Goal: Task Accomplishment & Management: Manage account settings

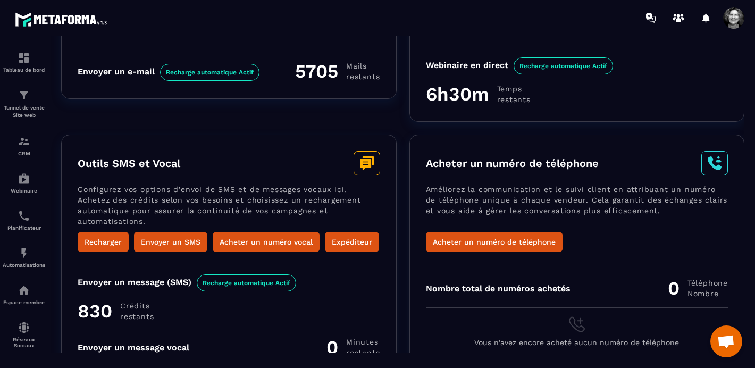
scroll to position [189, 0]
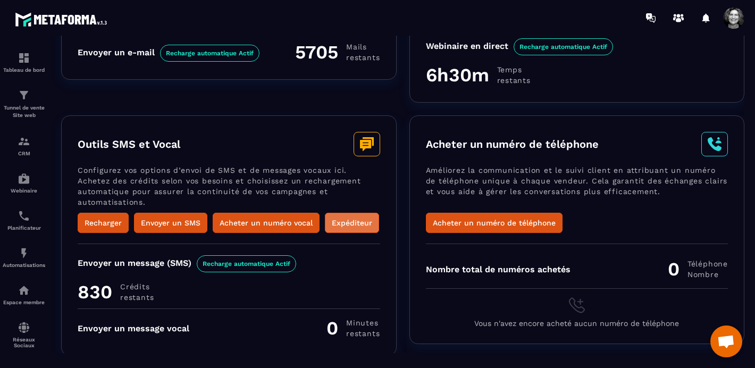
click at [353, 215] on button "Expéditeur" at bounding box center [352, 223] width 54 height 20
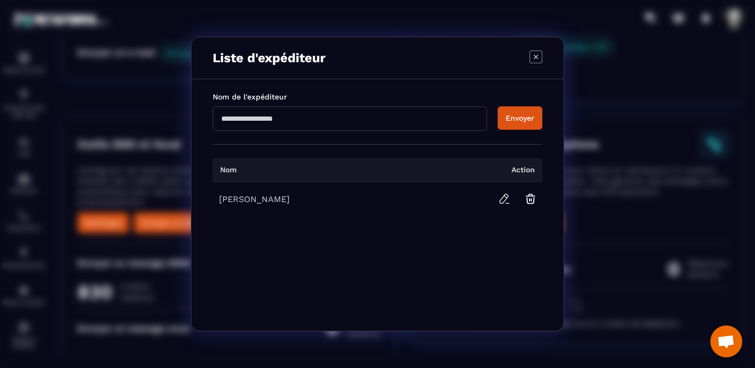
click at [232, 119] on input "Modal window" at bounding box center [350, 118] width 275 height 24
type input "**********"
click at [523, 118] on button "Envoyer" at bounding box center [520, 117] width 45 height 23
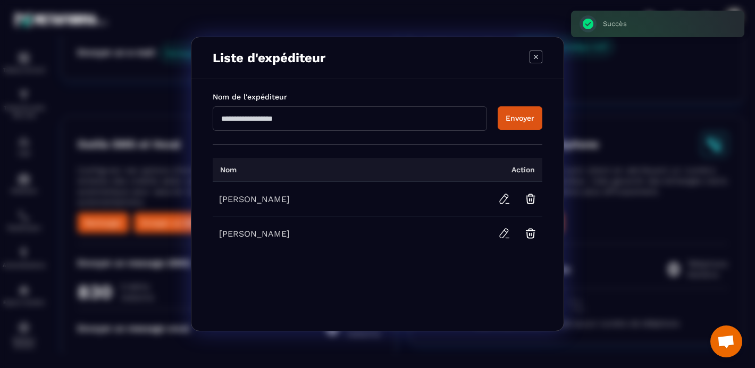
click at [313, 236] on div "[PERSON_NAME]" at bounding box center [311, 234] width 185 height 10
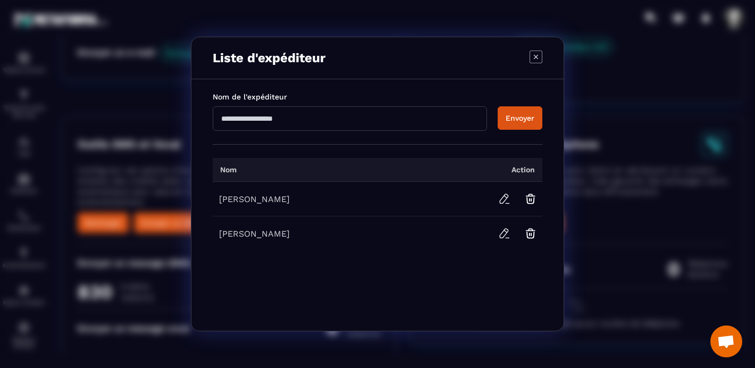
click at [243, 236] on div "[PERSON_NAME]" at bounding box center [311, 234] width 185 height 10
click at [412, 254] on div "Nom Action [PERSON_NAME]" at bounding box center [378, 237] width 330 height 187
click at [534, 199] on icon "Modal window" at bounding box center [530, 201] width 7 height 6
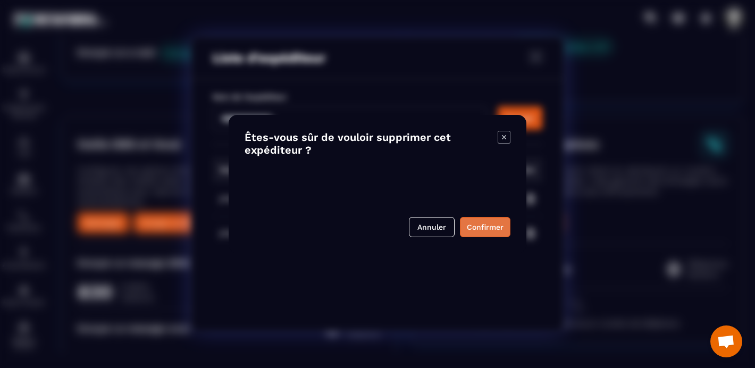
click at [491, 227] on button "Confirmer" at bounding box center [485, 227] width 51 height 20
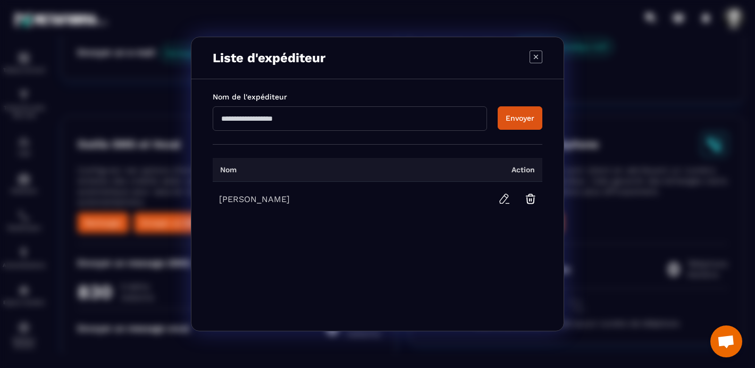
click at [539, 58] on icon "Modal window" at bounding box center [536, 57] width 13 height 13
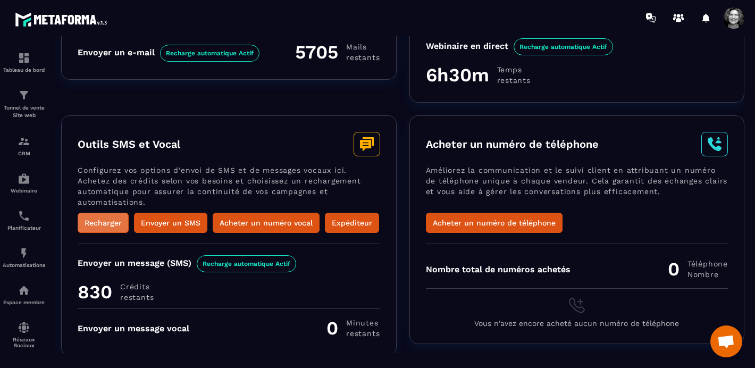
click at [100, 221] on button "Recharger" at bounding box center [103, 223] width 51 height 20
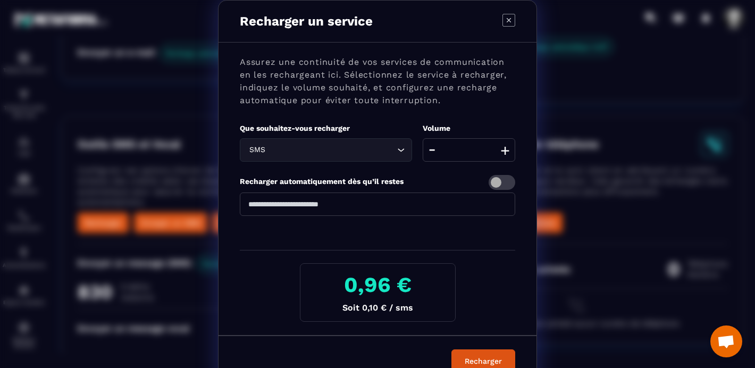
click at [511, 19] on icon "Modal window" at bounding box center [509, 20] width 4 height 4
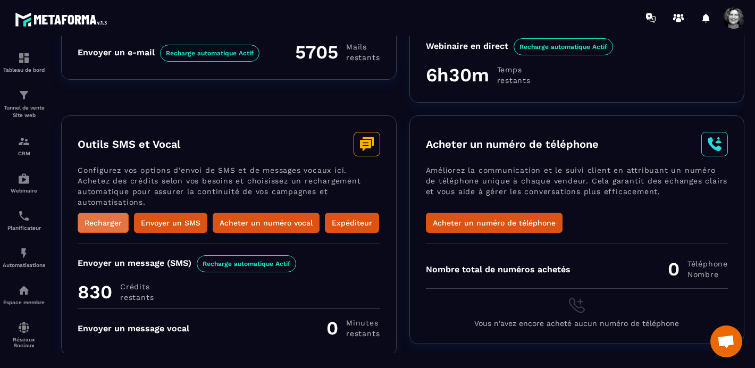
click at [113, 221] on button "Recharger" at bounding box center [103, 223] width 51 height 20
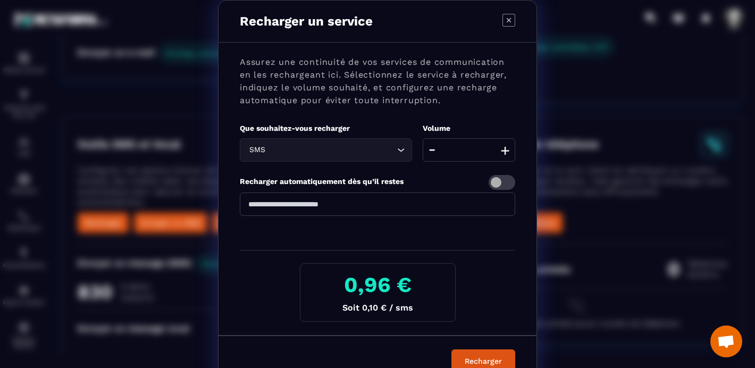
click at [402, 150] on icon "Search for option" at bounding box center [401, 150] width 11 height 11
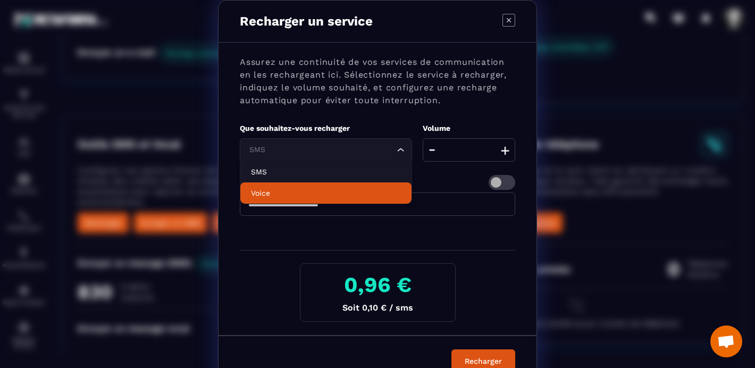
click at [321, 191] on p "Voice" at bounding box center [326, 193] width 150 height 11
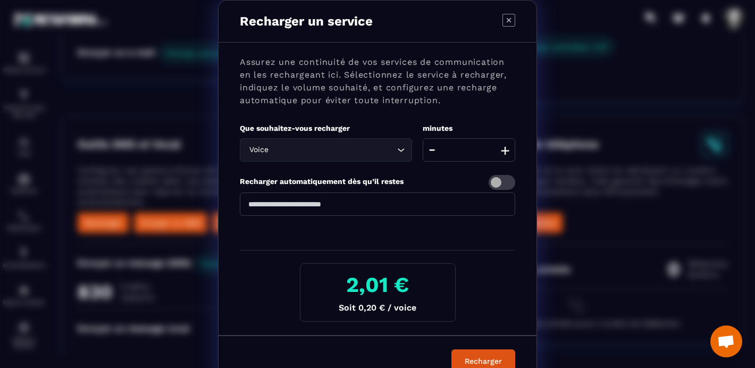
click at [508, 150] on button "+" at bounding box center [505, 149] width 15 height 23
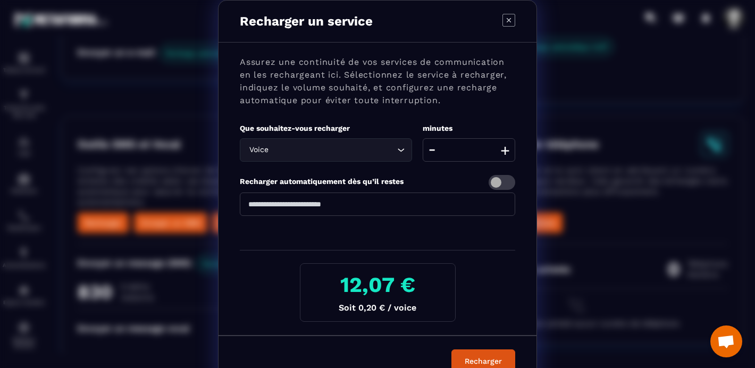
click at [508, 150] on button "+" at bounding box center [505, 149] width 15 height 23
click at [433, 151] on button "-" at bounding box center [432, 149] width 13 height 23
click at [505, 149] on button "+" at bounding box center [505, 149] width 15 height 23
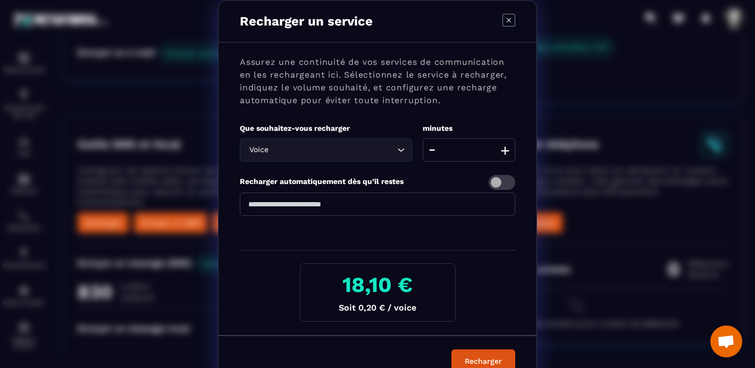
click at [505, 149] on button "+" at bounding box center [505, 149] width 15 height 23
type input "***"
click at [474, 361] on button "Recharger" at bounding box center [484, 361] width 64 height 23
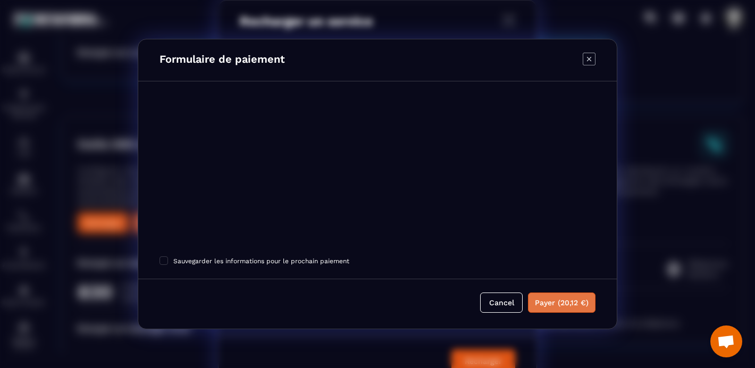
click at [557, 307] on button "Payer (20,12 €)" at bounding box center [562, 303] width 68 height 20
